Goal: Information Seeking & Learning: Learn about a topic

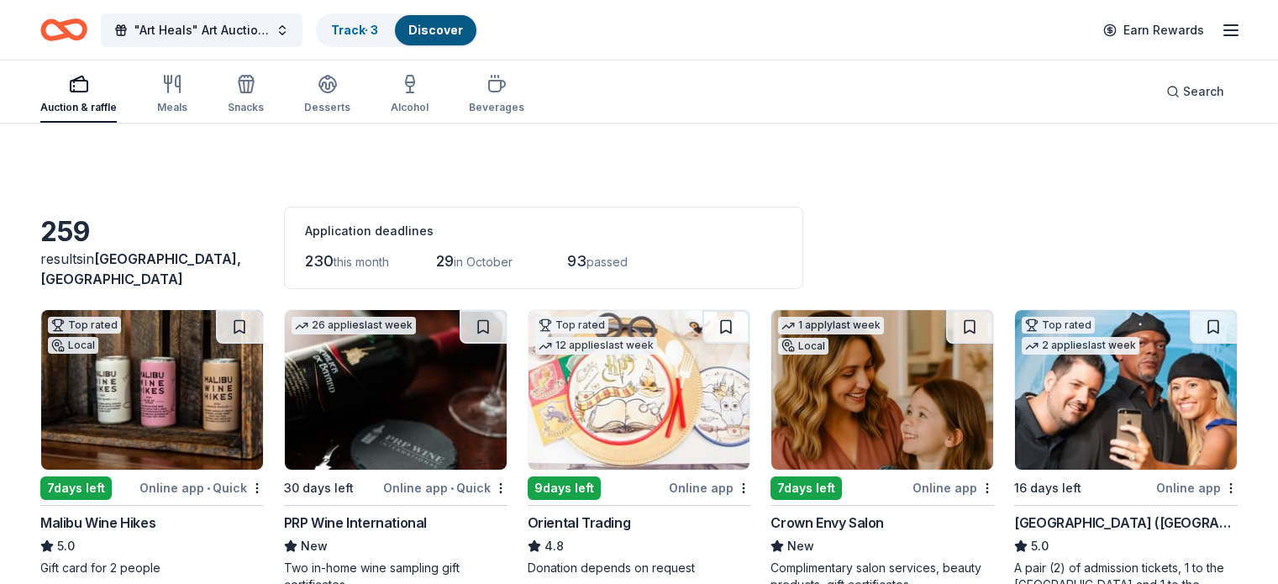
scroll to position [648, 0]
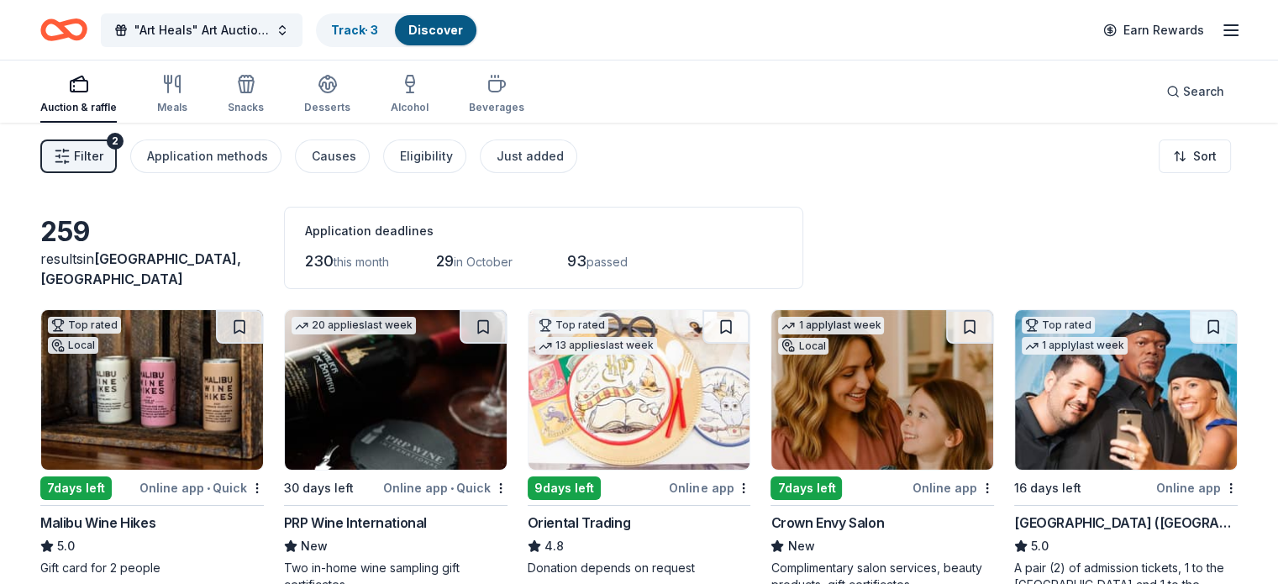
click at [103, 152] on span "Filter" at bounding box center [88, 156] width 29 height 20
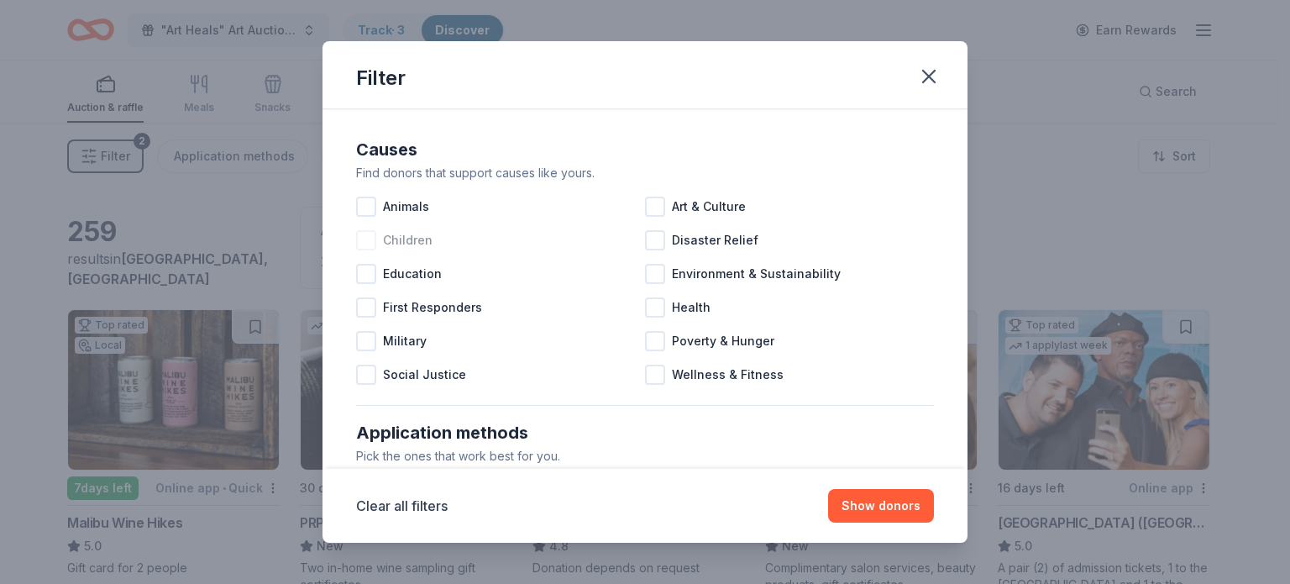
click at [365, 244] on div at bounding box center [366, 240] width 20 height 20
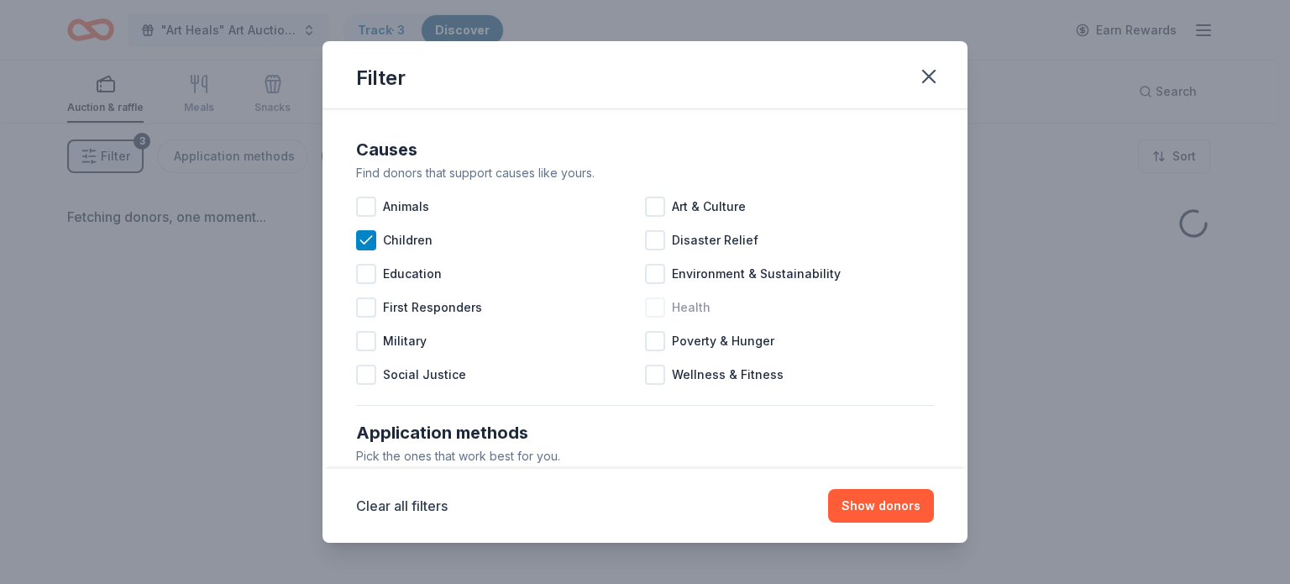
click at [645, 307] on div at bounding box center [655, 307] width 20 height 20
click at [649, 343] on div at bounding box center [655, 341] width 20 height 20
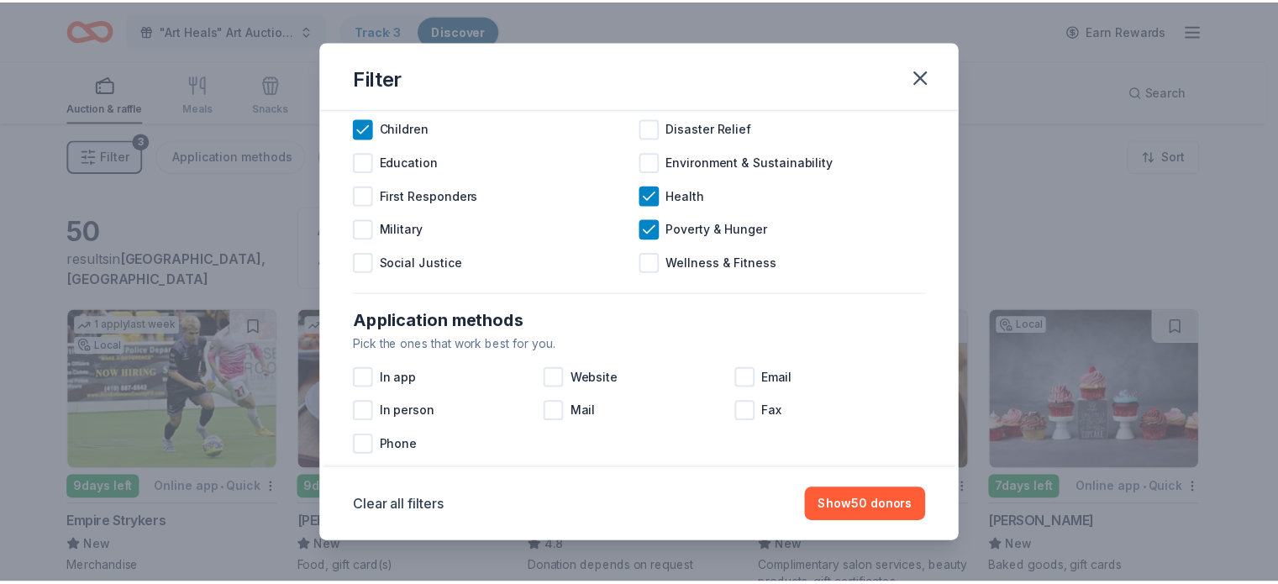
scroll to position [113, 0]
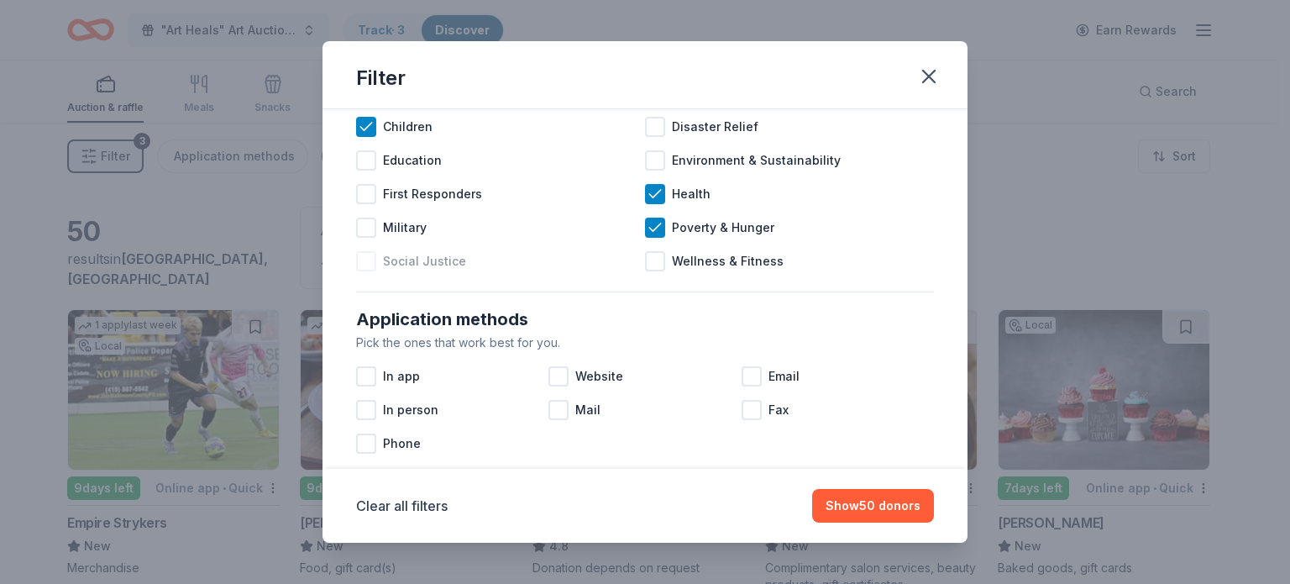
click at [371, 258] on div at bounding box center [366, 261] width 20 height 20
click at [361, 258] on icon at bounding box center [366, 261] width 17 height 17
click at [890, 506] on button "Show 50 donors" at bounding box center [873, 506] width 122 height 34
